Goal: Check status: Check status

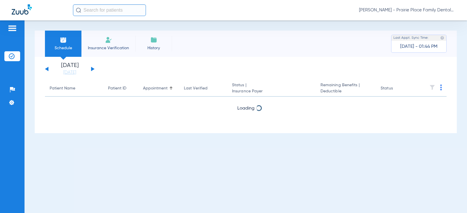
click at [91, 69] on button at bounding box center [93, 69] width 4 height 4
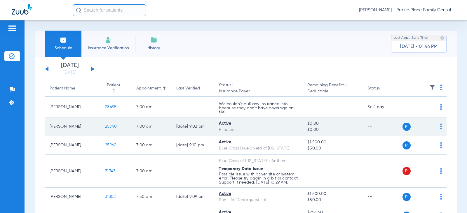
click at [105, 127] on span "25740" at bounding box center [111, 127] width 12 height 4
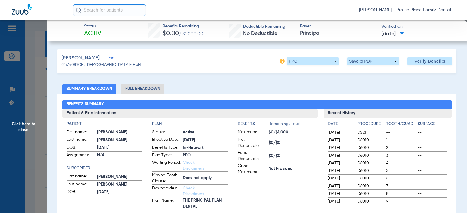
drag, startPoint x: 23, startPoint y: 121, endPoint x: 28, endPoint y: 121, distance: 5.0
click at [23, 121] on span "Click here to close" at bounding box center [23, 126] width 47 height 213
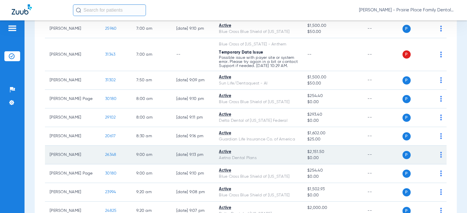
scroll to position [146, 0]
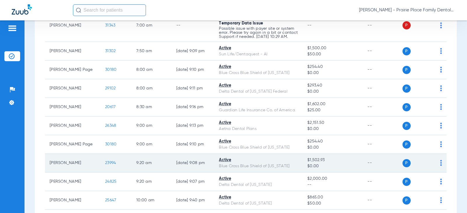
click at [105, 165] on span "23994" at bounding box center [110, 163] width 11 height 4
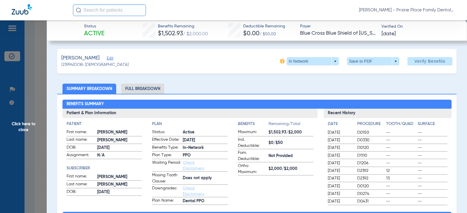
click at [31, 125] on span "Click here to close" at bounding box center [23, 126] width 47 height 213
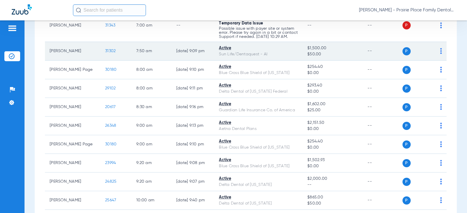
click at [105, 53] on span "31302" at bounding box center [110, 51] width 11 height 4
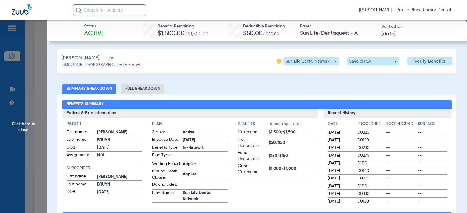
click at [8, 130] on span "Click here to close" at bounding box center [23, 126] width 47 height 213
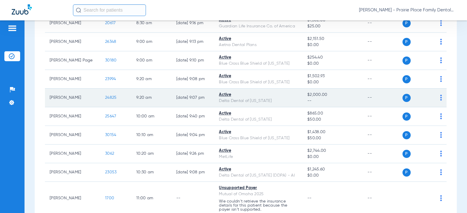
scroll to position [233, 0]
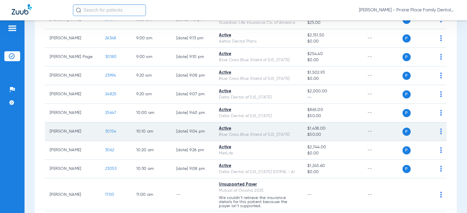
click at [105, 134] on span "30154" at bounding box center [110, 132] width 11 height 4
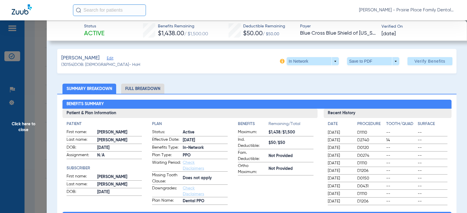
click at [27, 126] on span "Click here to close" at bounding box center [23, 126] width 47 height 213
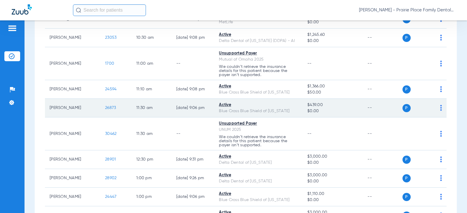
scroll to position [379, 0]
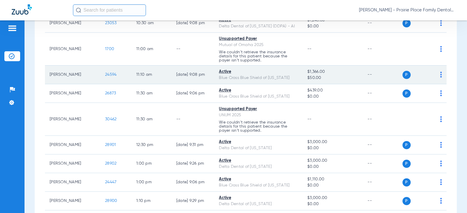
click at [105, 77] on span "24594" at bounding box center [110, 75] width 11 height 4
